Goal: Navigation & Orientation: Find specific page/section

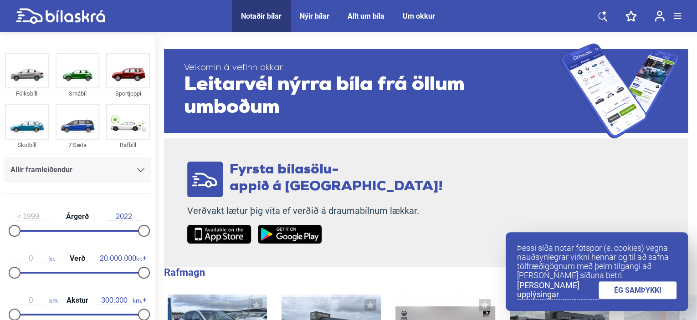
click at [603, 12] on icon at bounding box center [604, 12] width 5 height 4
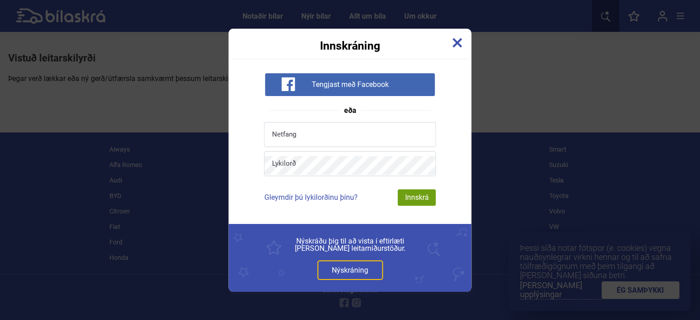
click at [456, 41] on img at bounding box center [457, 43] width 10 height 10
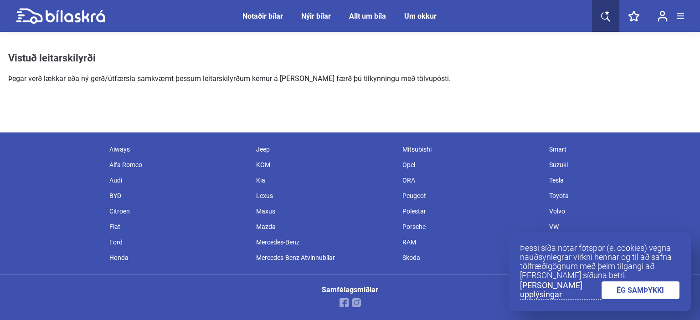
click at [327, 74] on p "Þegar verð lækkar eða ný gerð/útfærsla samkvæmt þessum leitarskilyrðum kemur á …" at bounding box center [281, 78] width 547 height 11
click at [326, 79] on p "Þegar verð lækkar eða ný gerð/útfærsla samkvæmt þessum leitarskilyrðum kemur á …" at bounding box center [281, 78] width 547 height 11
click at [609, 17] on icon at bounding box center [605, 15] width 9 height 11
click at [607, 14] on icon at bounding box center [607, 12] width 5 height 4
drag, startPoint x: 595, startPoint y: 241, endPoint x: 615, endPoint y: 163, distance: 81.0
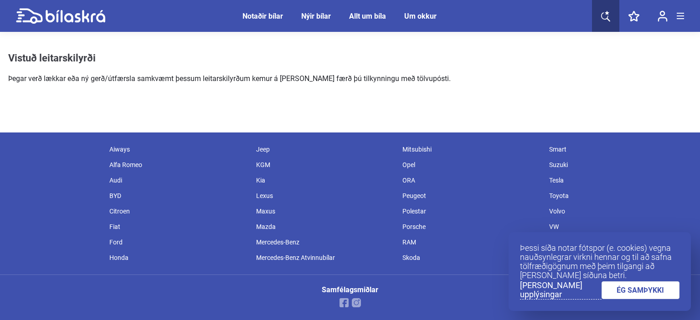
click at [615, 163] on div "Notaðir bílar Nýir bílar Allt um bíla Um okkur Notaðir bílar Nýir bílar Allt um…" at bounding box center [350, 177] width 700 height 286
click at [615, 163] on div "Suzuki" at bounding box center [617, 164] width 146 height 15
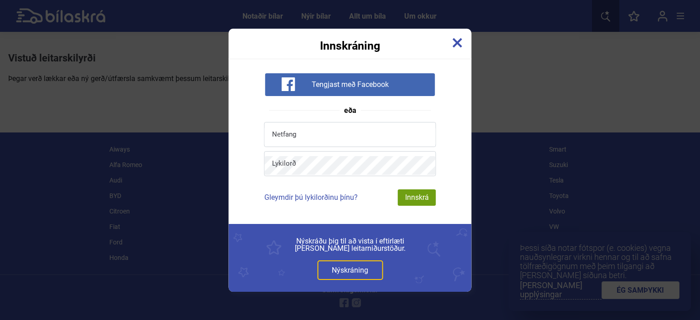
click at [454, 41] on img at bounding box center [457, 43] width 10 height 10
